Goal: Task Accomplishment & Management: Use online tool/utility

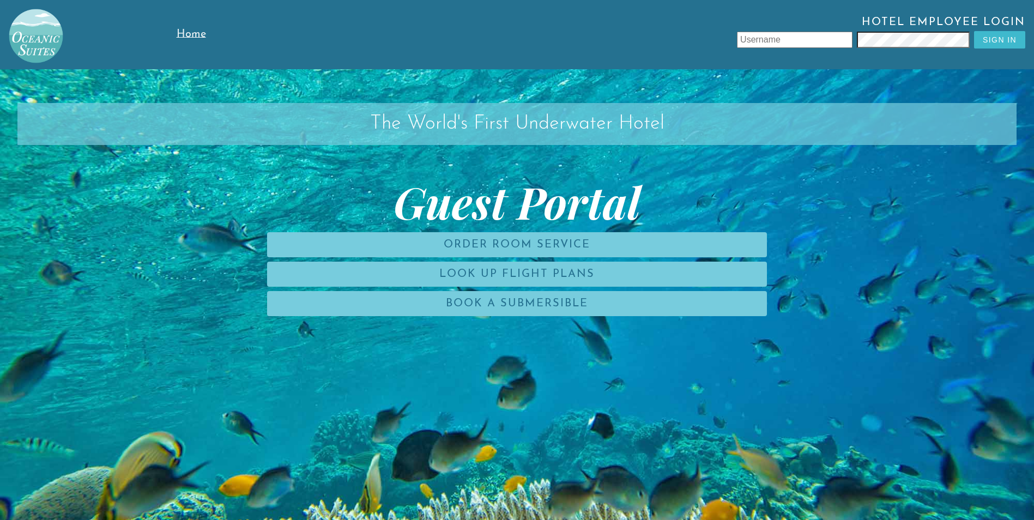
click at [809, 46] on input "text" at bounding box center [795, 40] width 116 height 16
click at [903, 29] on span "Hotel Employee Login" at bounding box center [641, 23] width 767 height 15
click at [830, 45] on input "text" at bounding box center [795, 40] width 116 height 16
click at [812, 49] on div "Hotel Employee Login Sign In" at bounding box center [641, 34] width 767 height 37
click at [809, 31] on div "Hotel Employee Login Sign In" at bounding box center [641, 34] width 767 height 37
